Goal: Navigation & Orientation: Find specific page/section

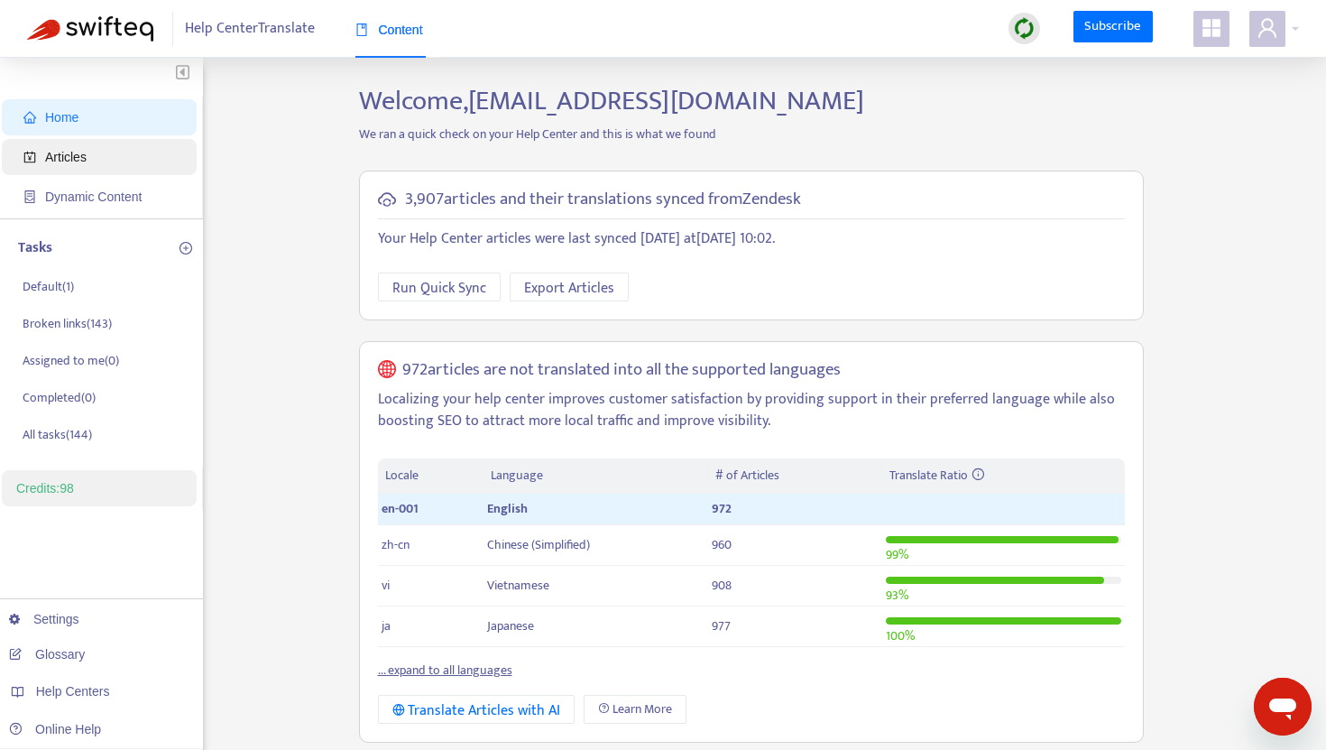
click at [114, 156] on span "Articles" at bounding box center [102, 157] width 159 height 36
